Goal: Task Accomplishment & Management: Complete application form

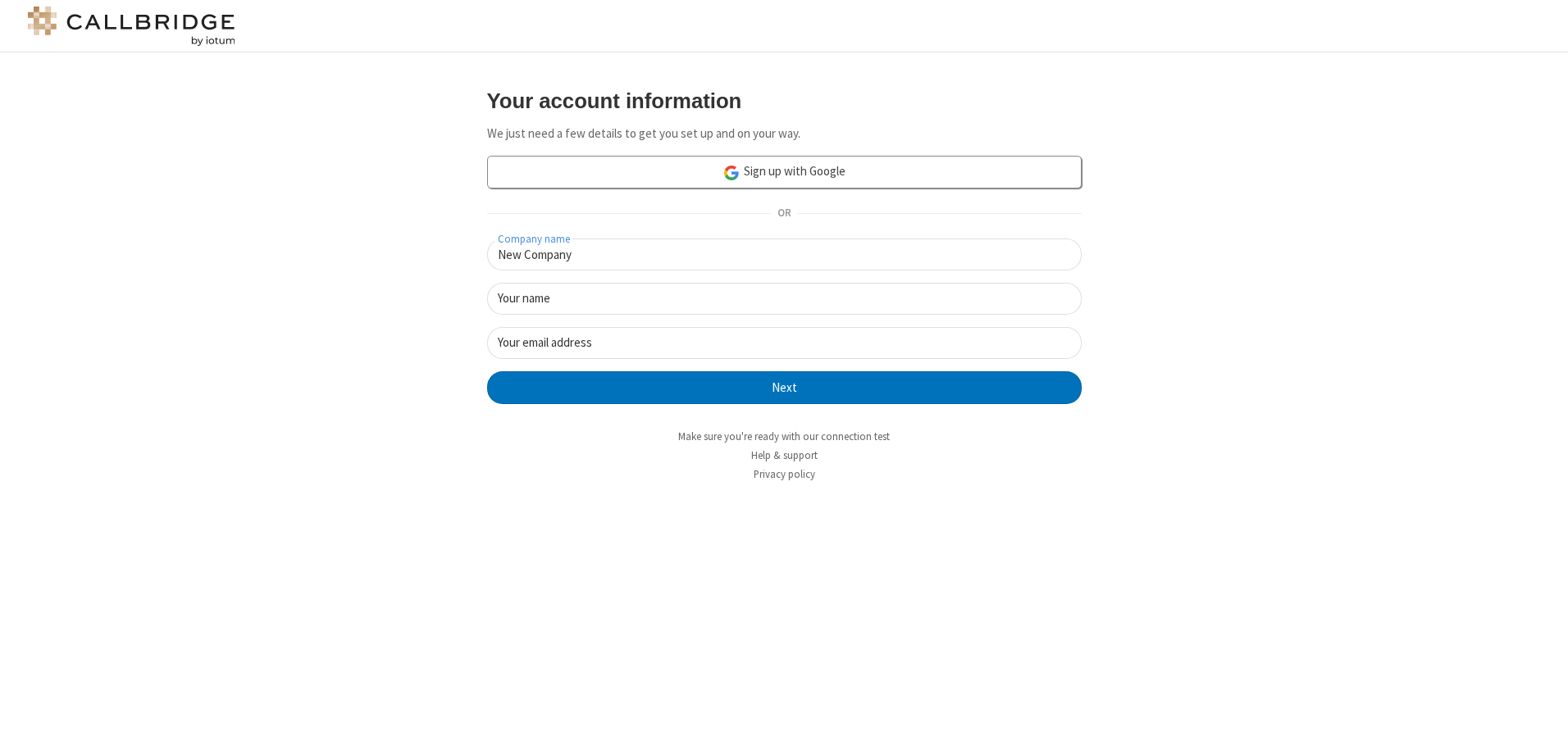
type input "New Company"
type input "New User"
type input "newUser@newUser.freesmackdown.bi"
click button "Next" at bounding box center [784, 387] width 594 height 33
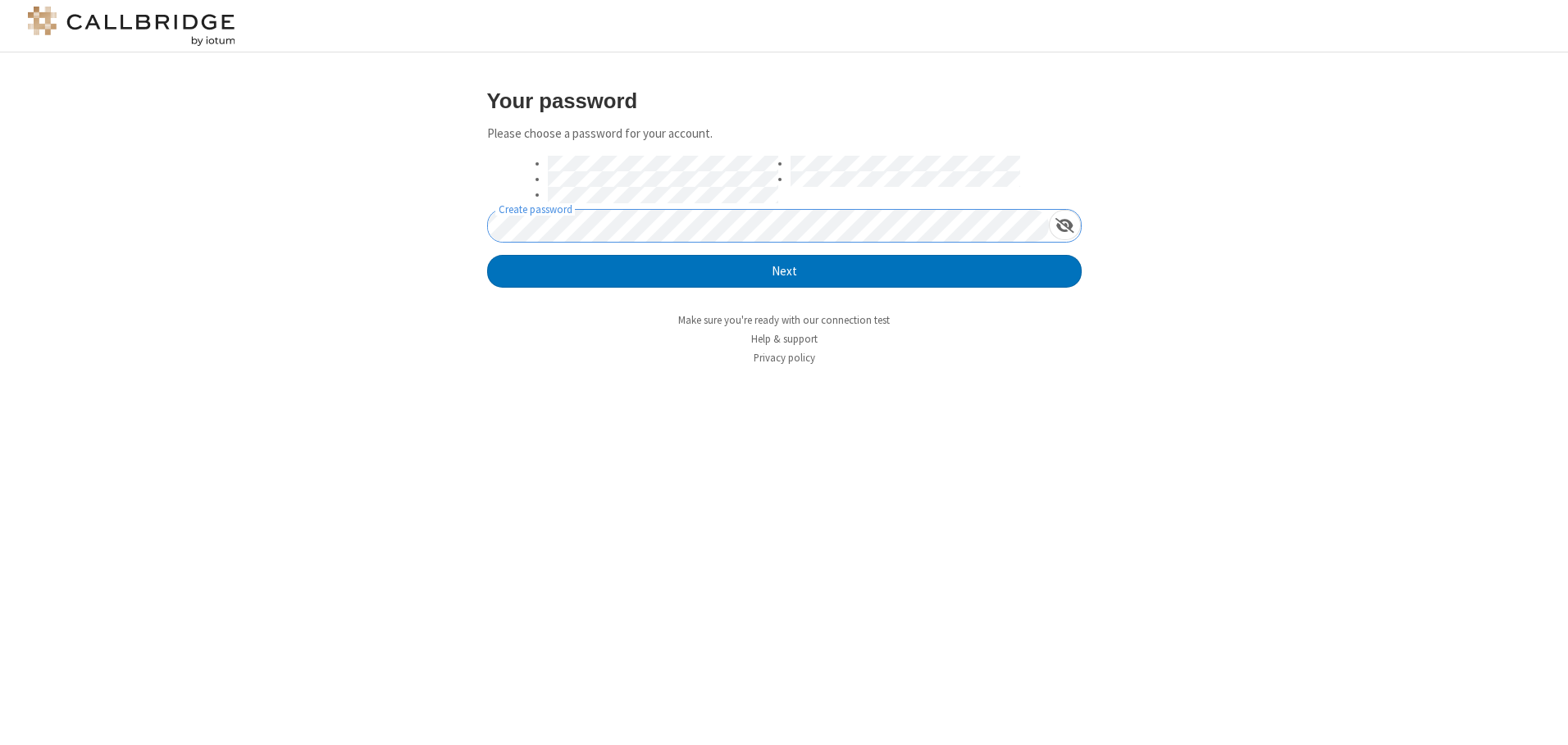
click button "Next" at bounding box center [784, 271] width 594 height 33
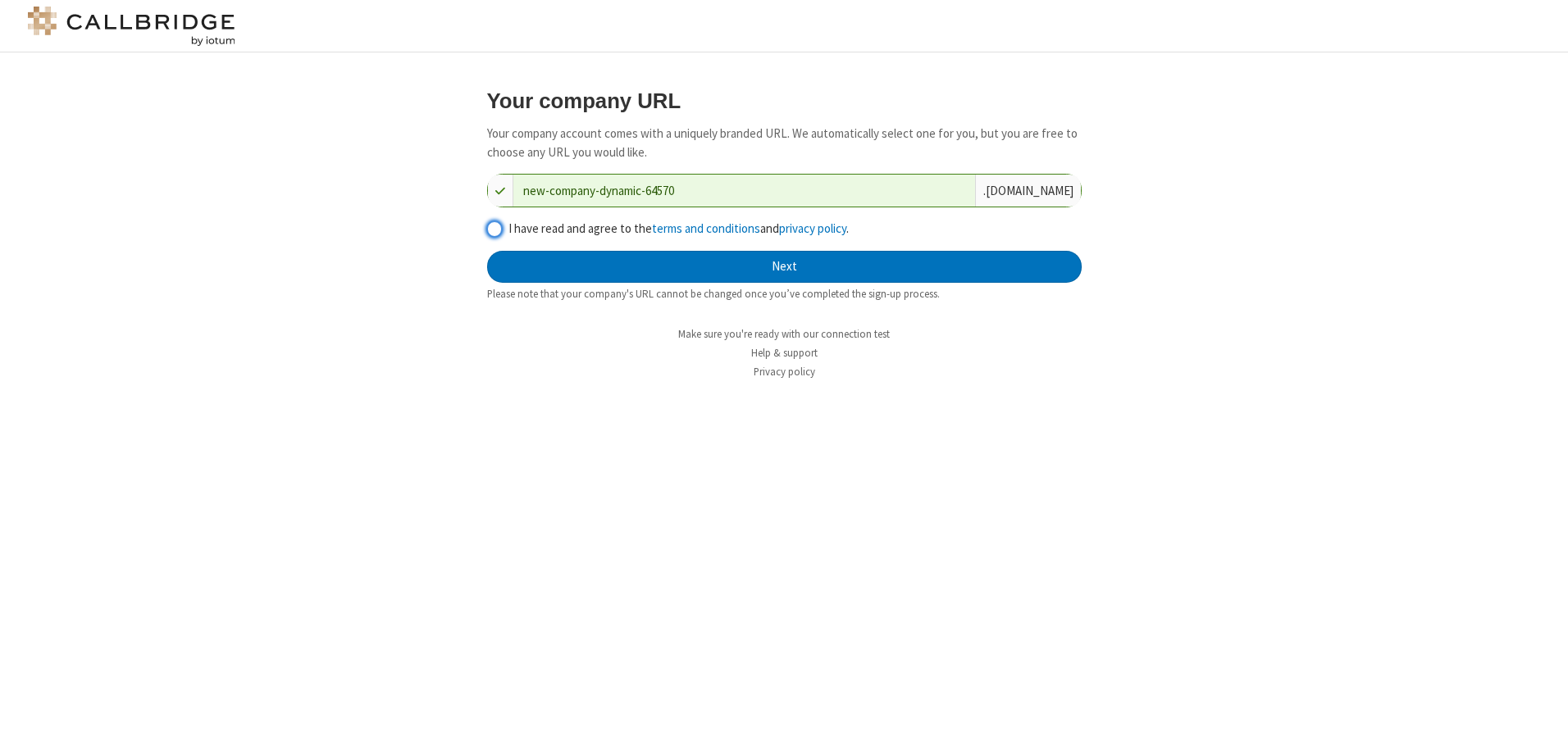
click at [494, 228] on input "I have read and agree to the terms and conditions and privacy policy ." at bounding box center [495, 229] width 16 height 18
checkbox input "true"
click at [784, 266] on button "Next" at bounding box center [784, 266] width 594 height 33
